Goal: Check status: Check status

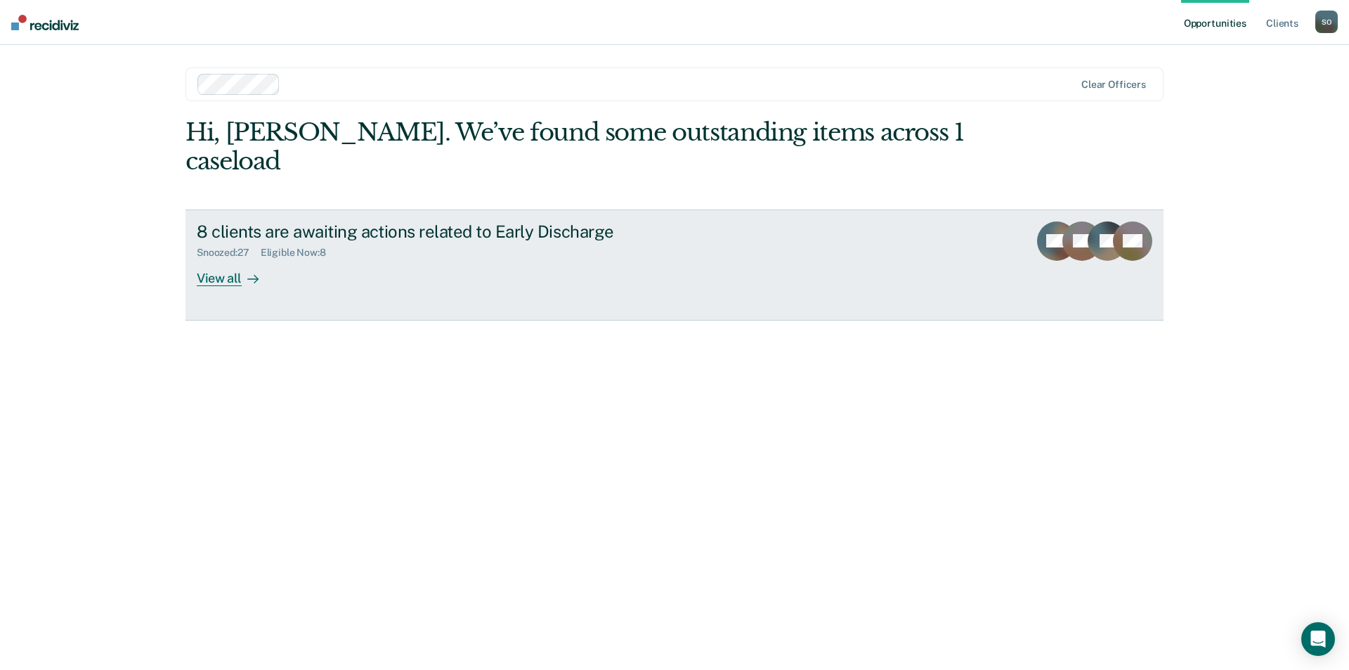
click at [227, 259] on div "View all" at bounding box center [236, 272] width 79 height 27
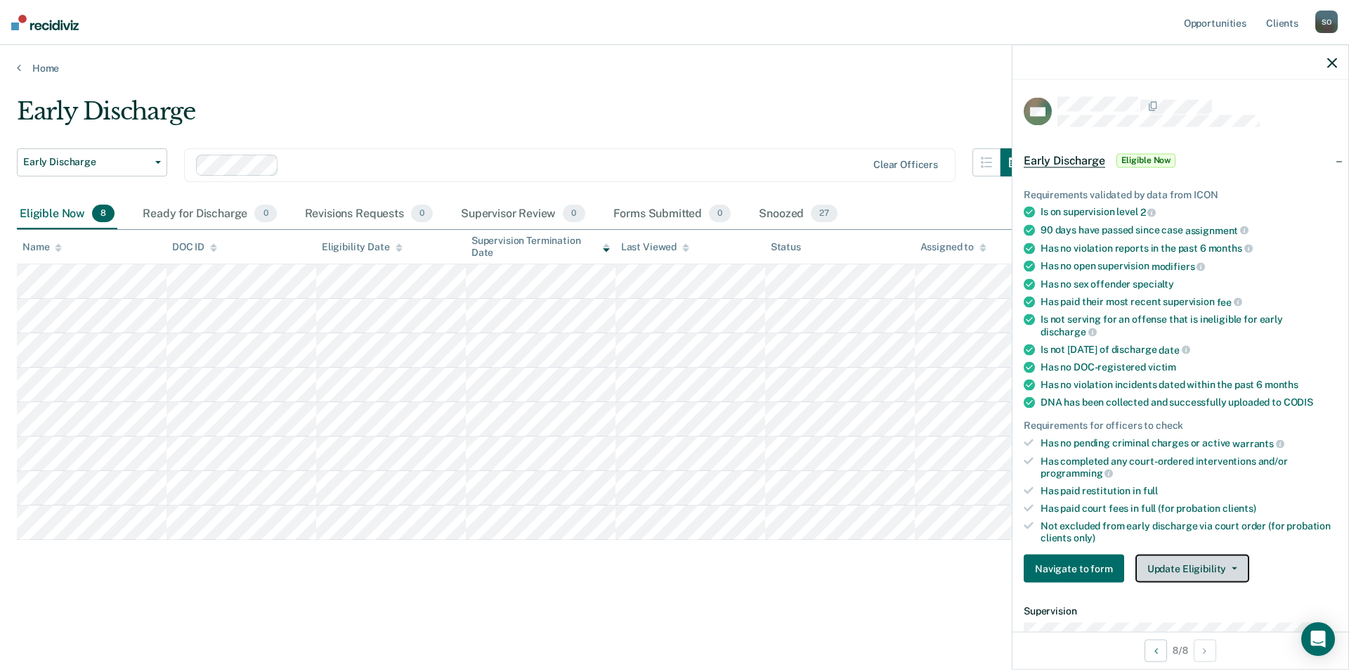
click at [1176, 560] on button "Update Eligibility" at bounding box center [1193, 569] width 114 height 28
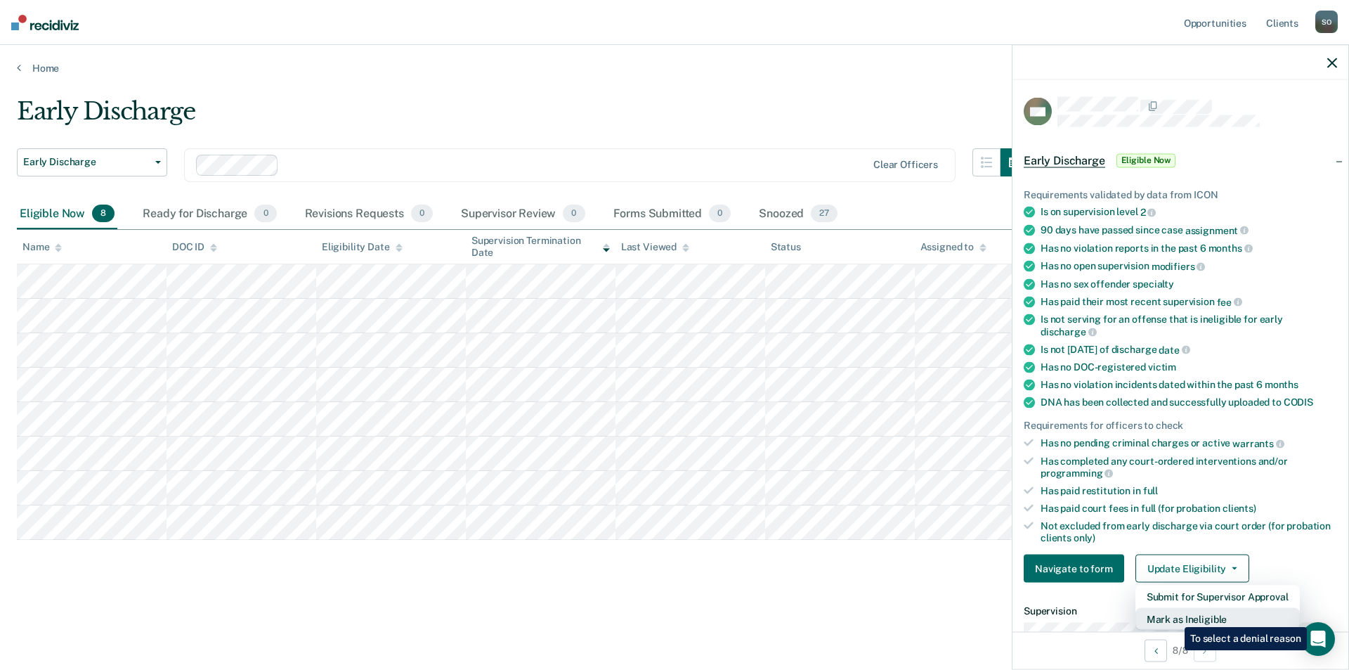
click at [1174, 616] on button "Mark as Ineligible" at bounding box center [1218, 619] width 164 height 22
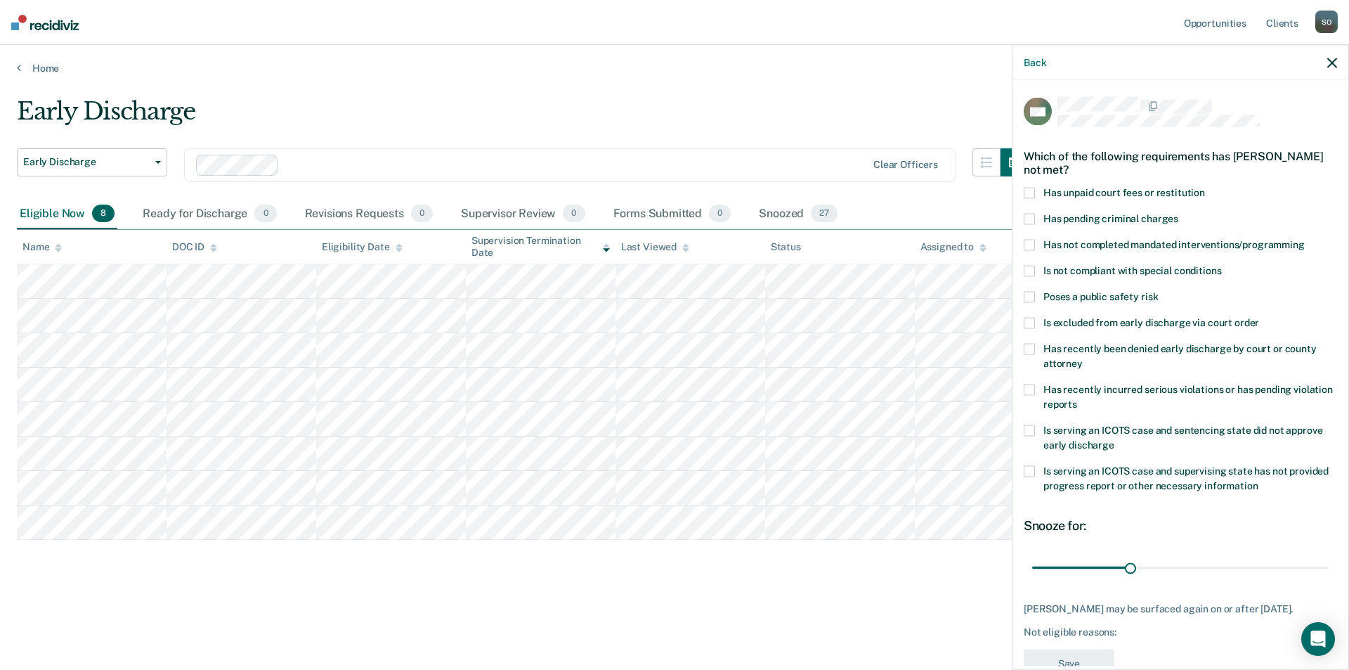
click at [1028, 191] on span at bounding box center [1029, 192] width 11 height 11
click at [1205, 187] on input "Has unpaid court fees or restitution" at bounding box center [1205, 187] width 0 height 0
click at [1085, 653] on button "Save" at bounding box center [1069, 663] width 91 height 29
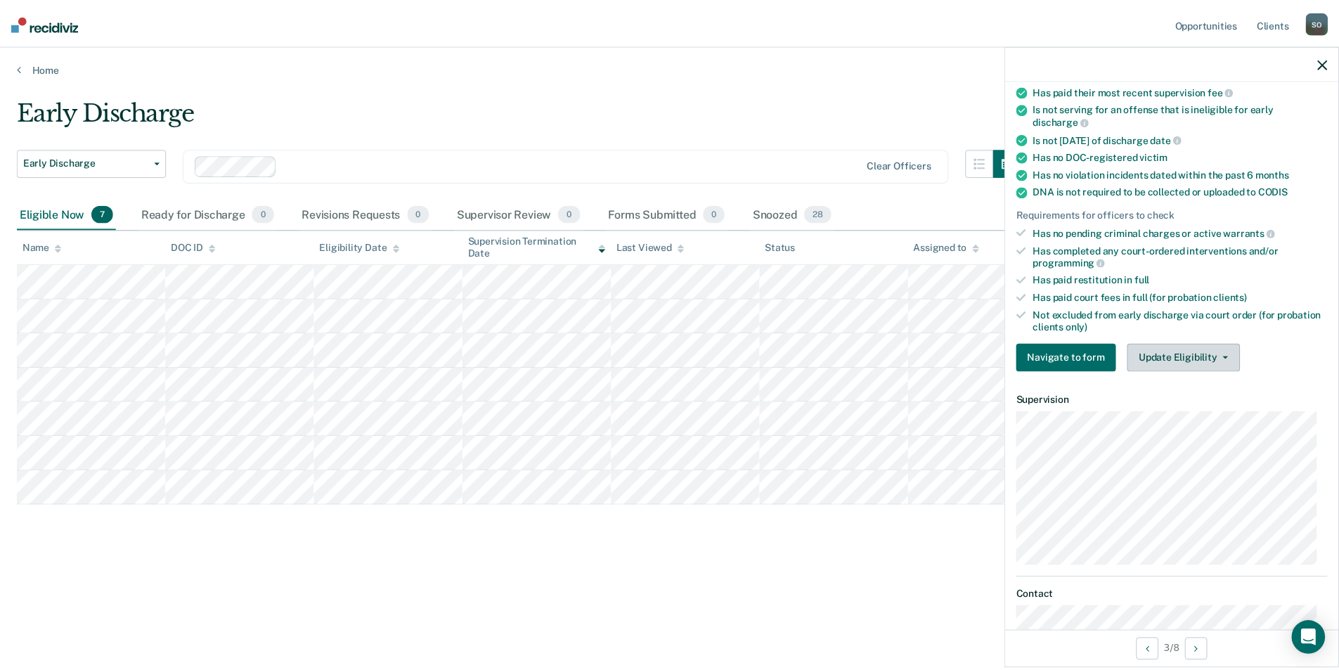
scroll to position [304, 0]
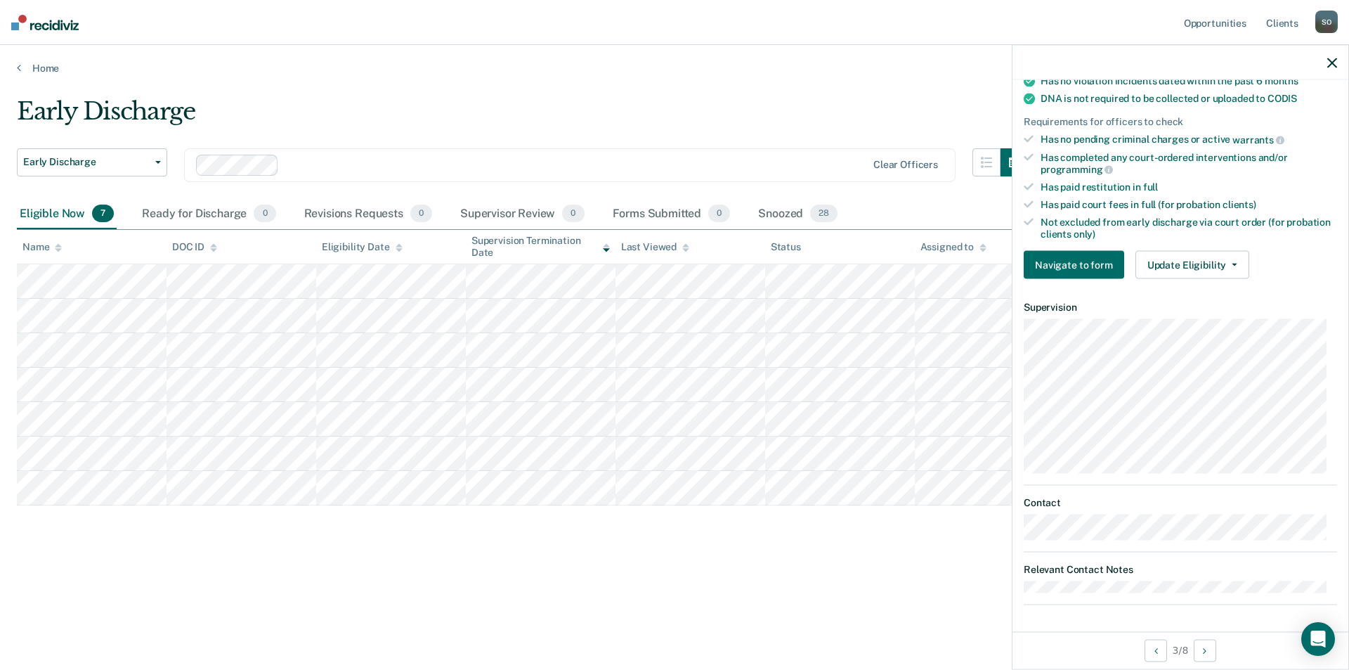
click at [1052, 234] on div "Not excluded from early discharge via court order (for probation clients only)" at bounding box center [1189, 228] width 297 height 24
click at [1043, 259] on button "Navigate to form" at bounding box center [1074, 265] width 100 height 28
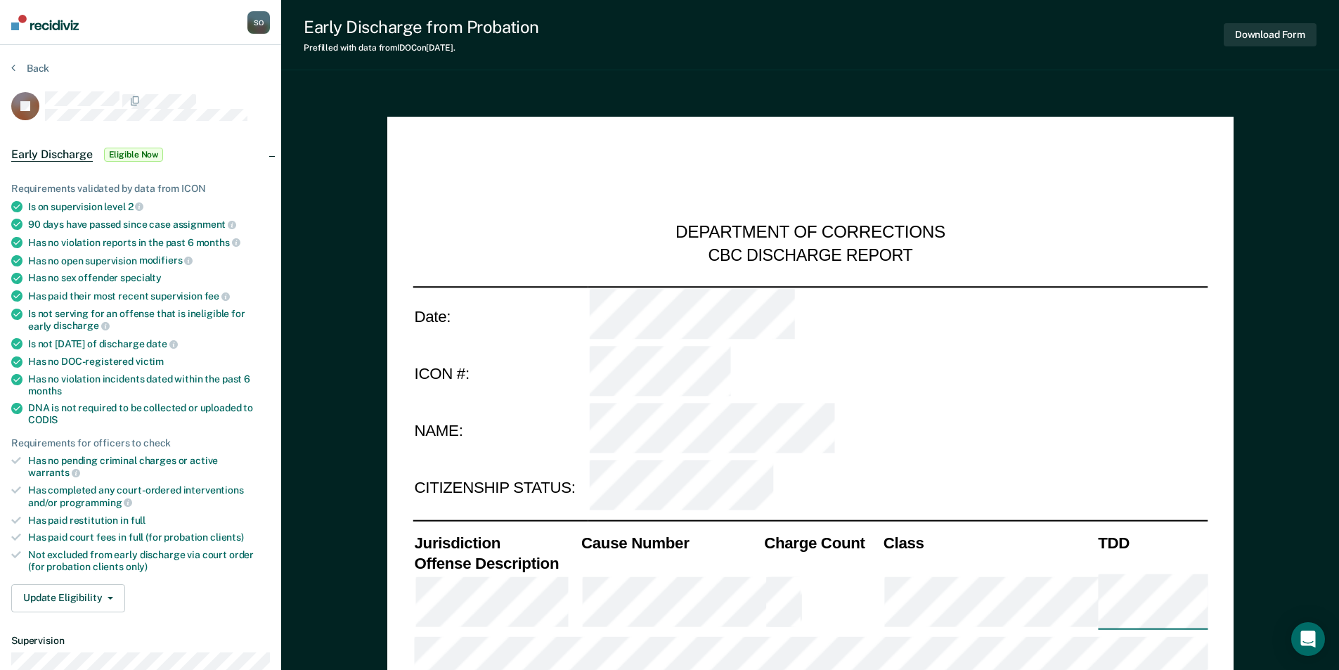
type textarea "x"
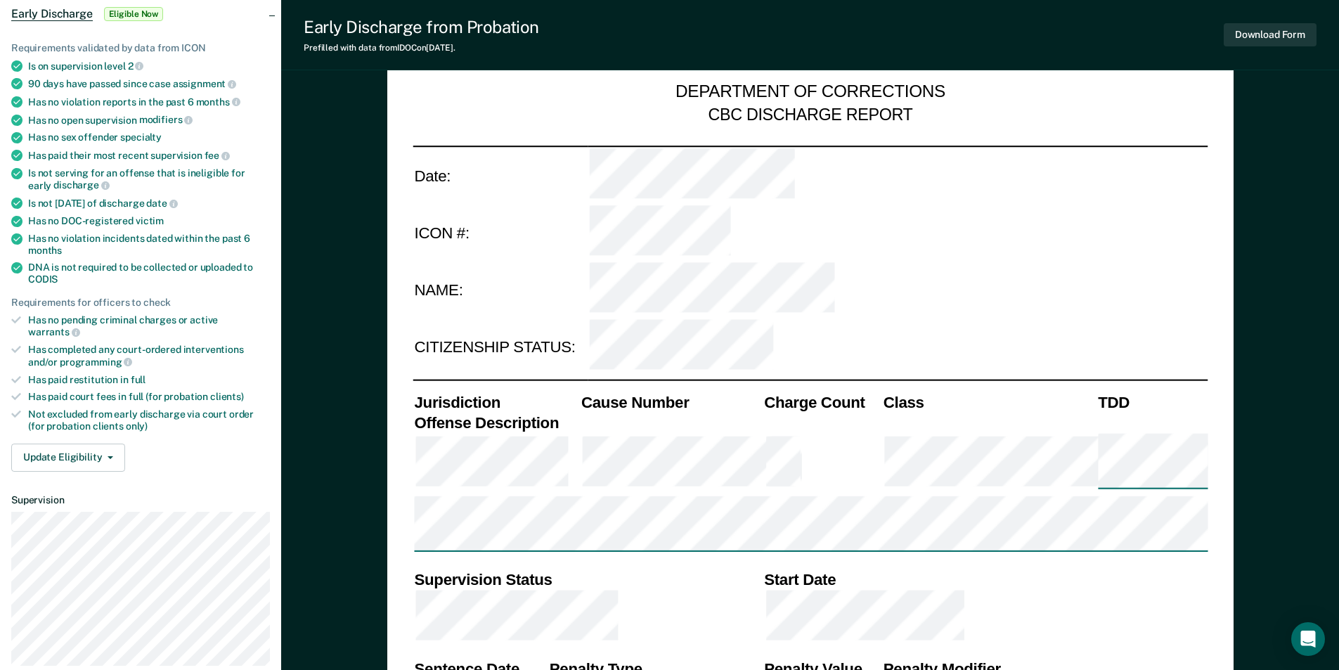
scroll to position [422, 0]
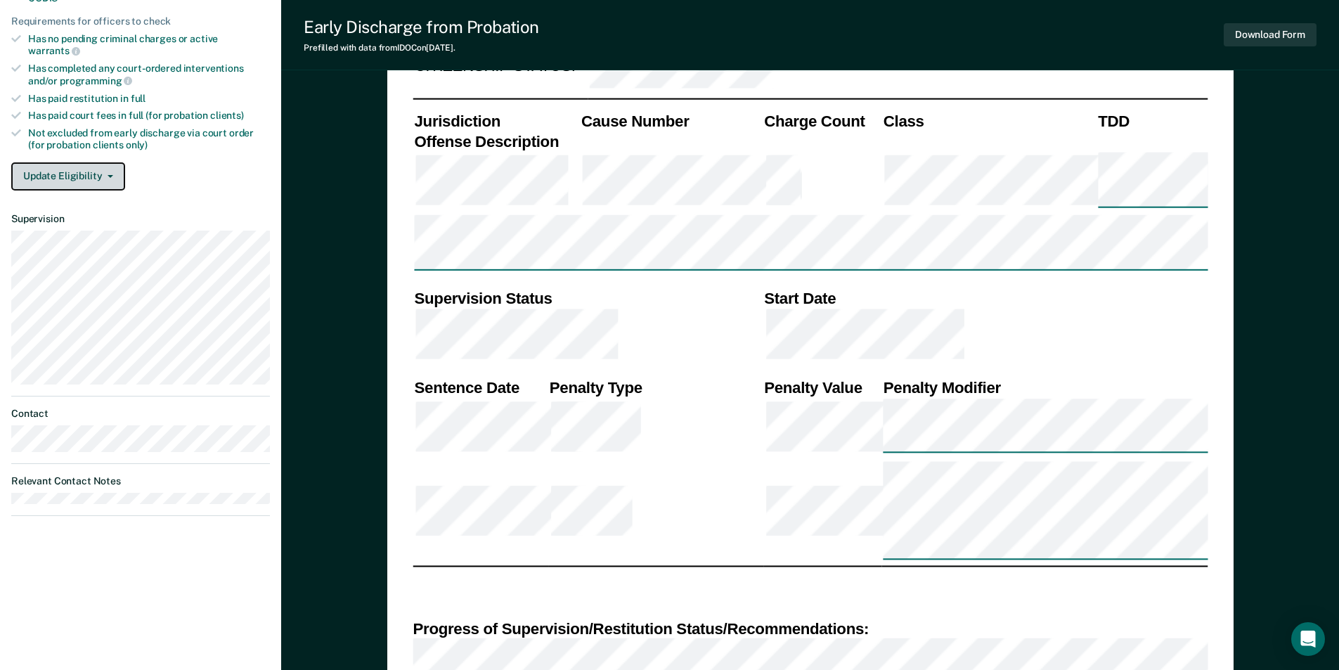
click at [63, 162] on button "Update Eligibility" at bounding box center [68, 176] width 114 height 28
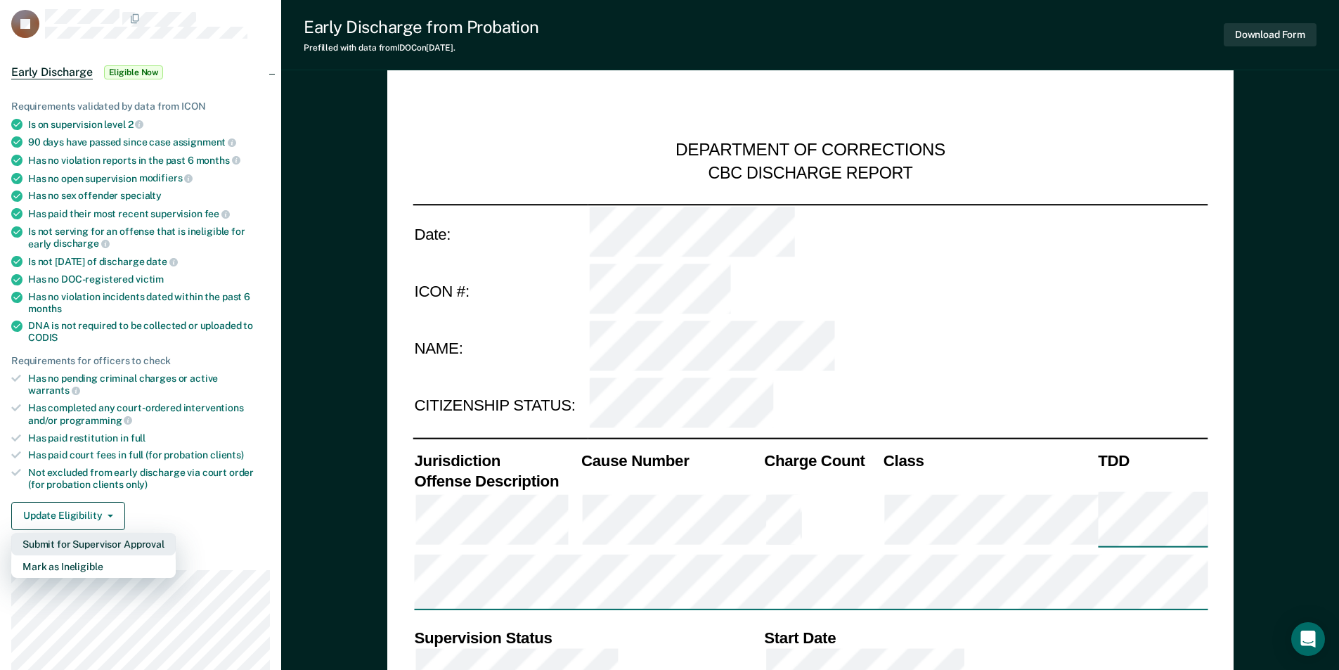
scroll to position [0, 0]
